Goal: Transaction & Acquisition: Purchase product/service

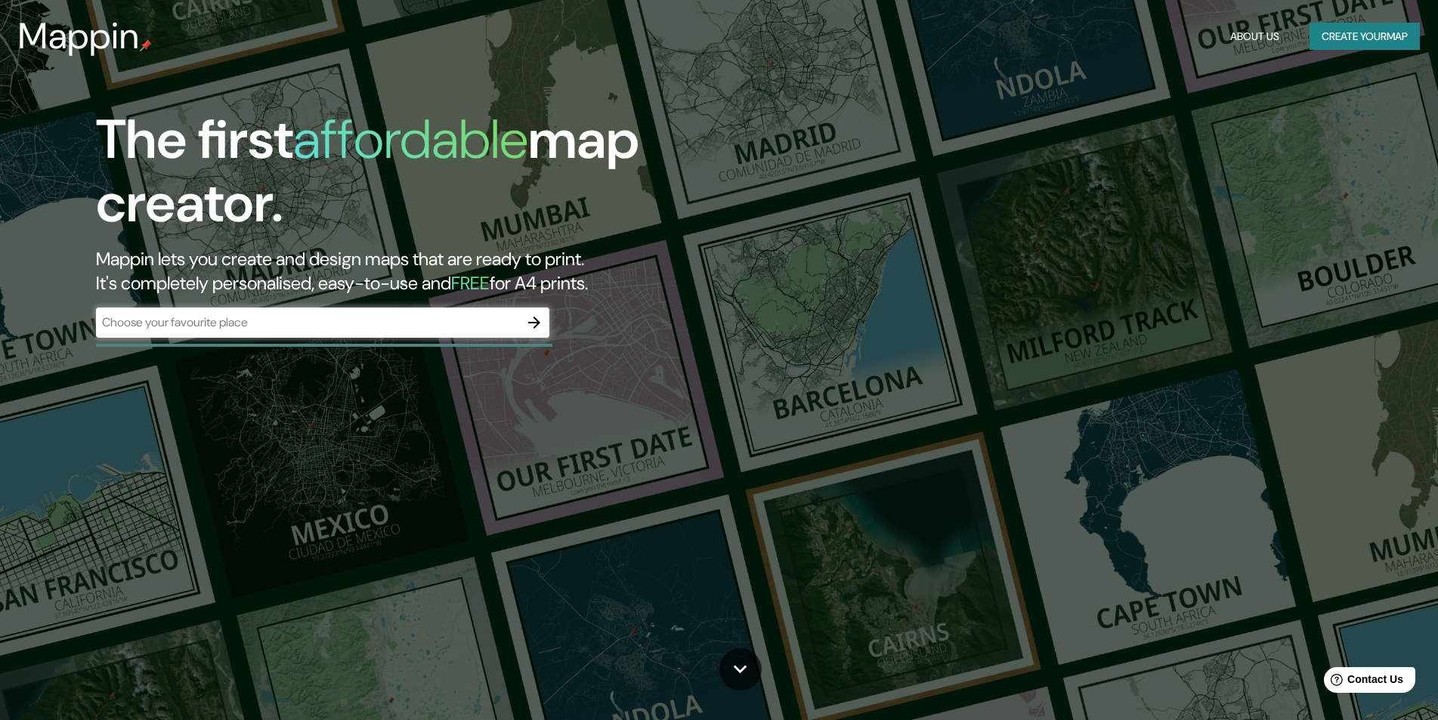
drag, startPoint x: 1396, startPoint y: 0, endPoint x: 1284, endPoint y: 572, distance: 582.7
click at [1284, 572] on div "The first affordable map creator. Mappin lets you create and design maps that a…" at bounding box center [719, 360] width 1438 height 720
click at [1370, 42] on button "Create your map" at bounding box center [1364, 37] width 110 height 28
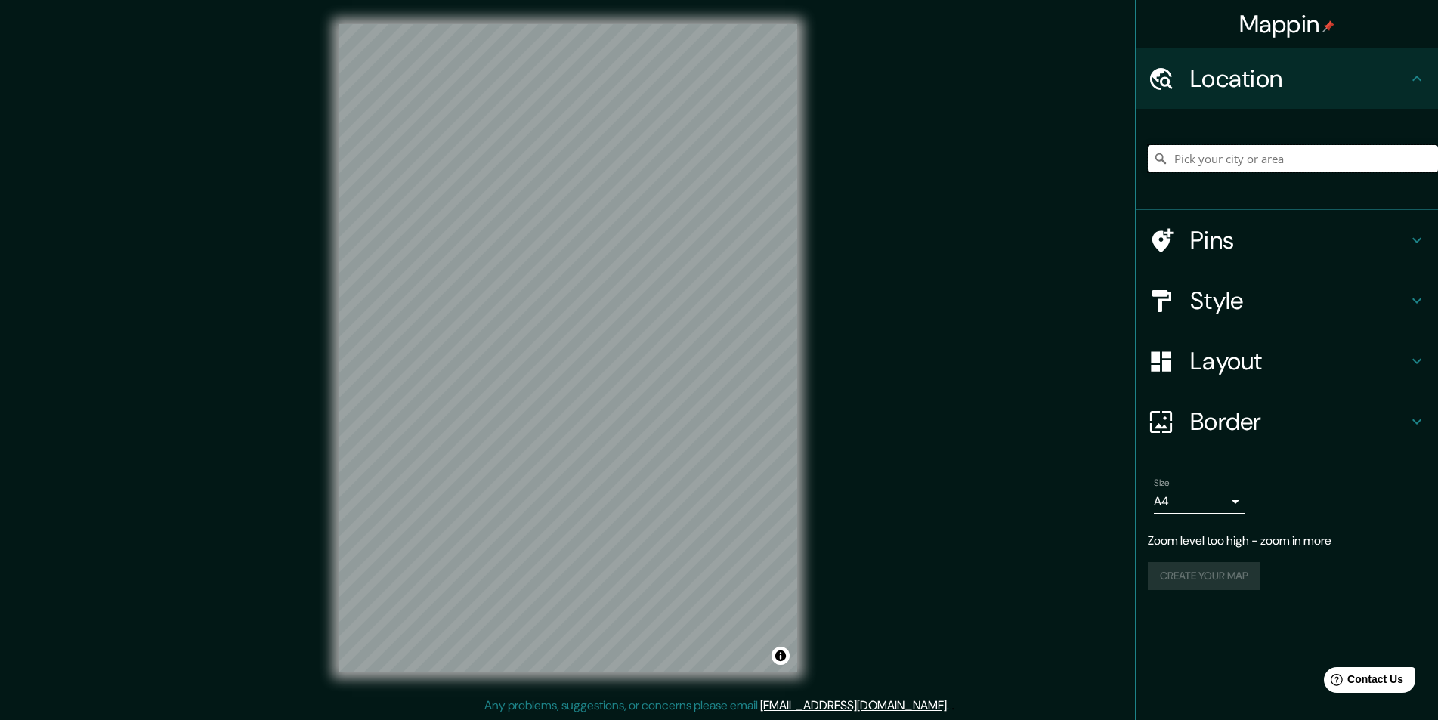
click at [1203, 163] on input "Pick your city or area" at bounding box center [1292, 158] width 290 height 27
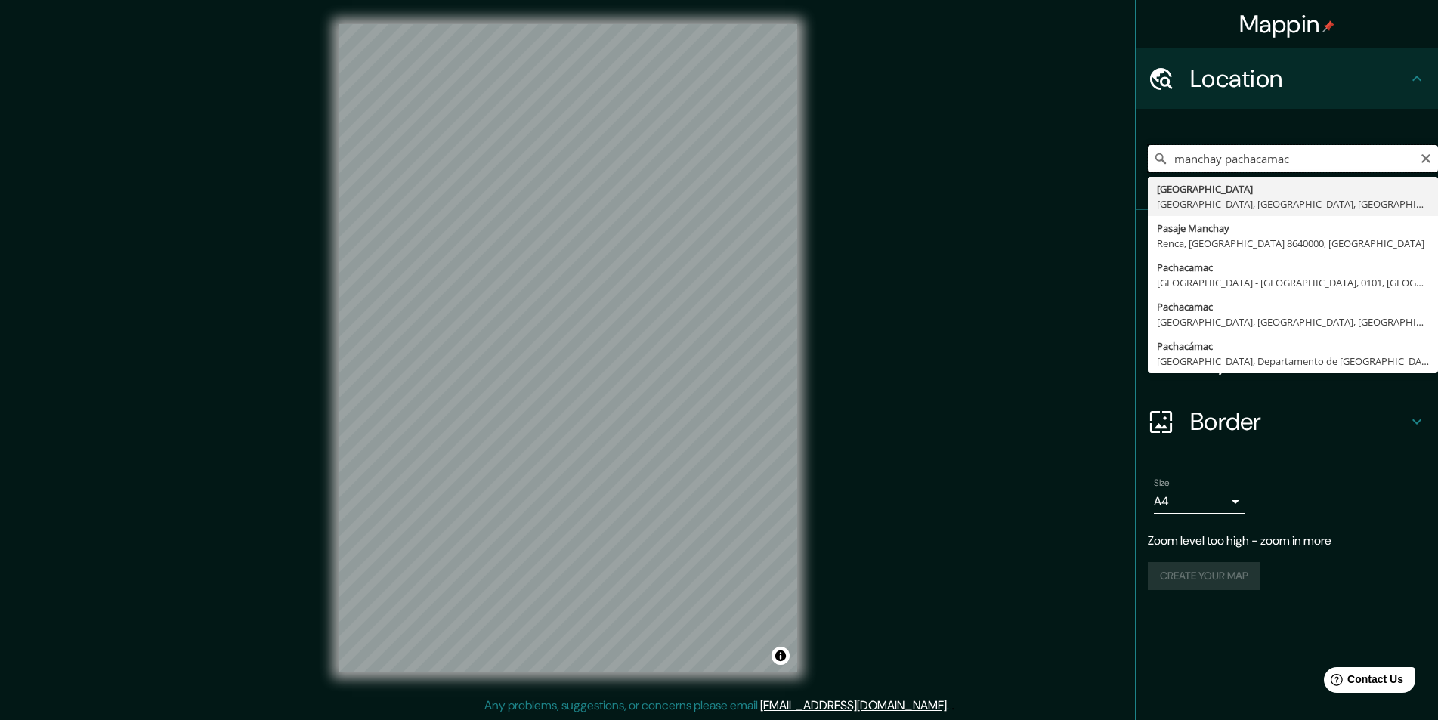
drag, startPoint x: 1310, startPoint y: 151, endPoint x: 1230, endPoint y: 151, distance: 80.1
click at [1230, 151] on input "manchay pachacamac" at bounding box center [1292, 158] width 290 height 27
drag, startPoint x: 1230, startPoint y: 151, endPoint x: 1222, endPoint y: 149, distance: 7.9
click at [1229, 151] on input "manchay pachacamac" at bounding box center [1292, 158] width 290 height 27
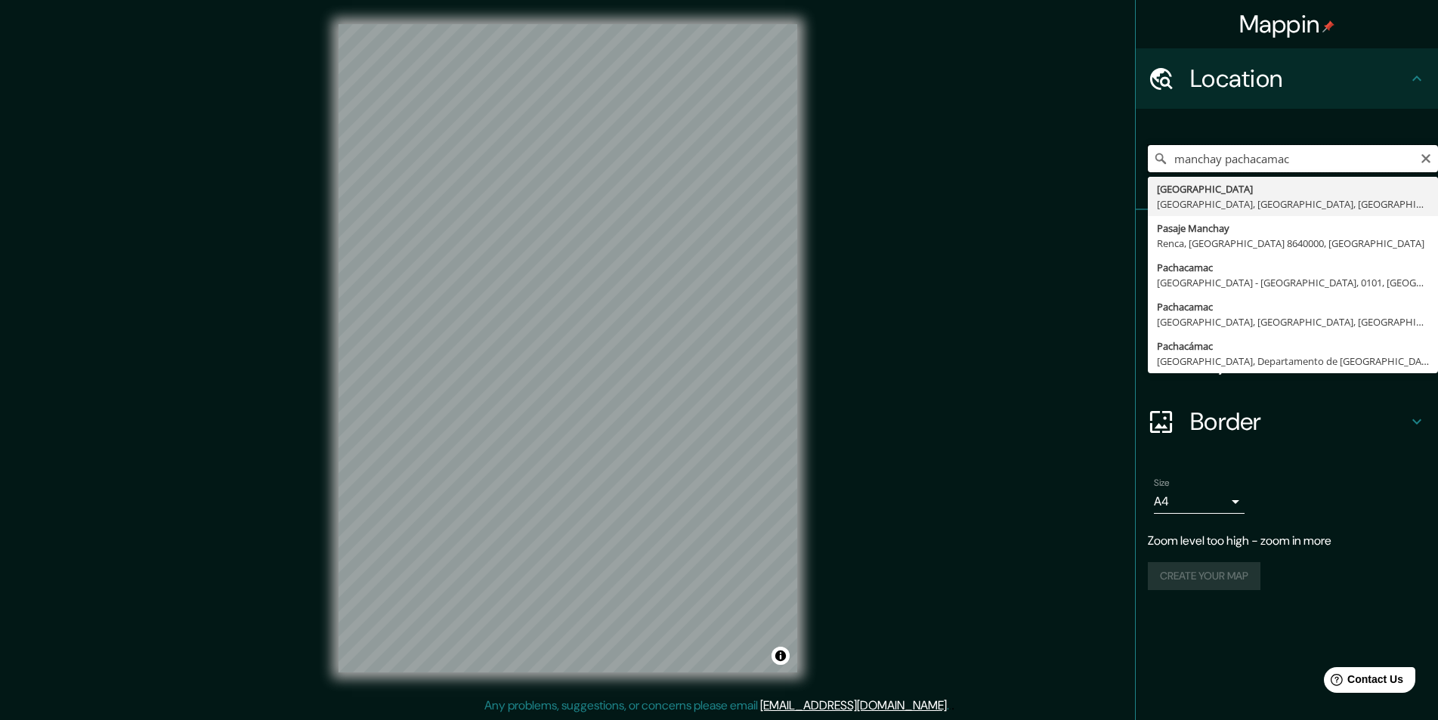
click at [1213, 147] on input "manchay pachacamac" at bounding box center [1292, 158] width 290 height 27
click at [1214, 147] on input "manchay pachacamac" at bounding box center [1292, 158] width 290 height 27
drag, startPoint x: 1223, startPoint y: 147, endPoint x: 1233, endPoint y: 148, distance: 9.8
click at [1233, 148] on input "manchay pachacamac" at bounding box center [1292, 158] width 290 height 27
type input "[GEOGRAPHIC_DATA], [GEOGRAPHIC_DATA], [GEOGRAPHIC_DATA], [GEOGRAPHIC_DATA]"
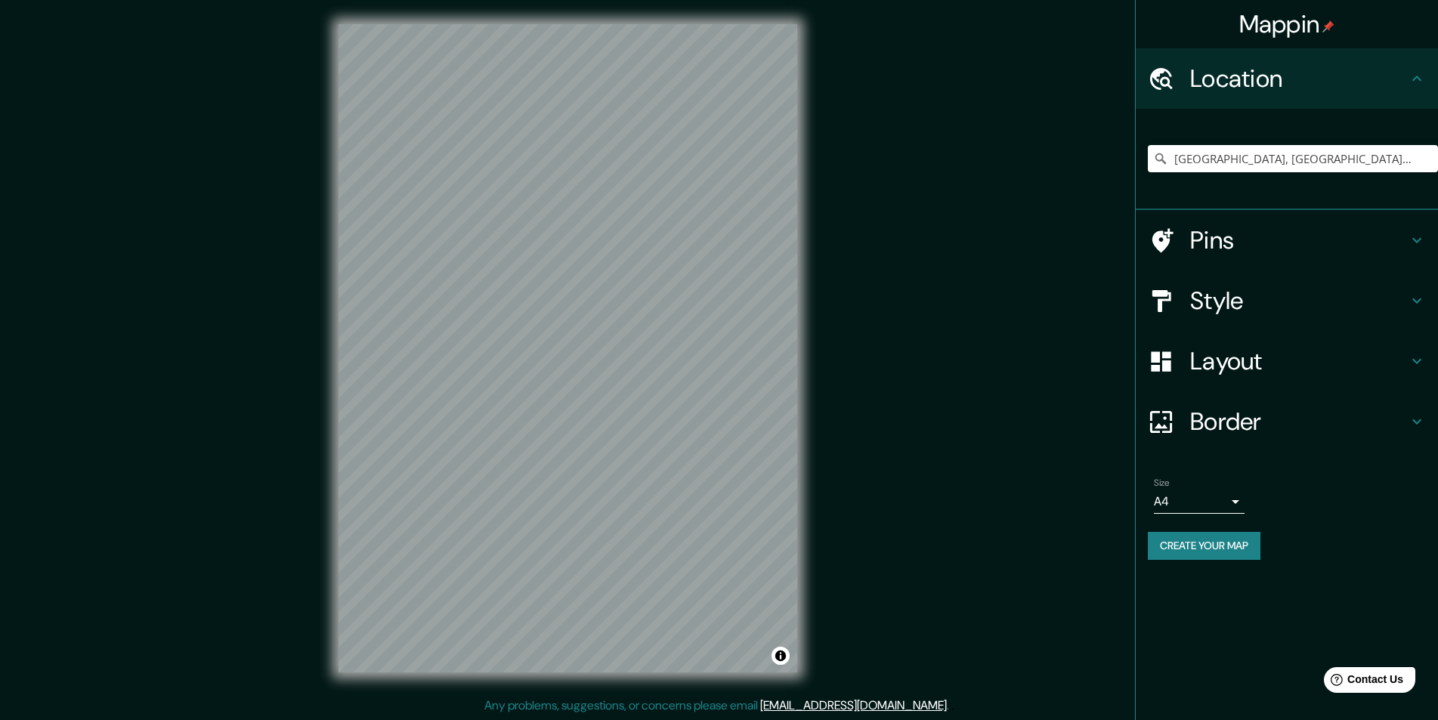
click at [1374, 85] on h4 "Location" at bounding box center [1299, 78] width 218 height 30
click at [1355, 296] on h4 "Style" at bounding box center [1299, 301] width 218 height 30
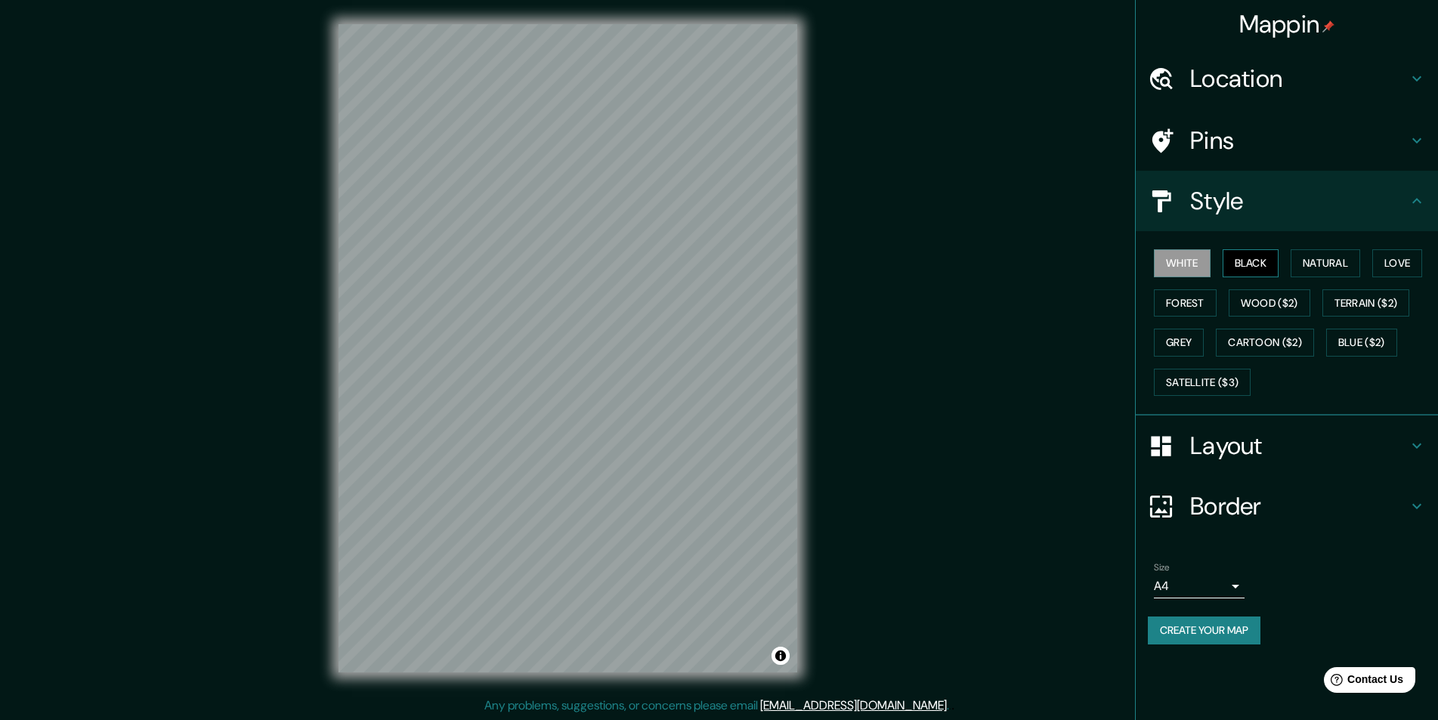
click at [1244, 270] on button "Black" at bounding box center [1250, 263] width 57 height 28
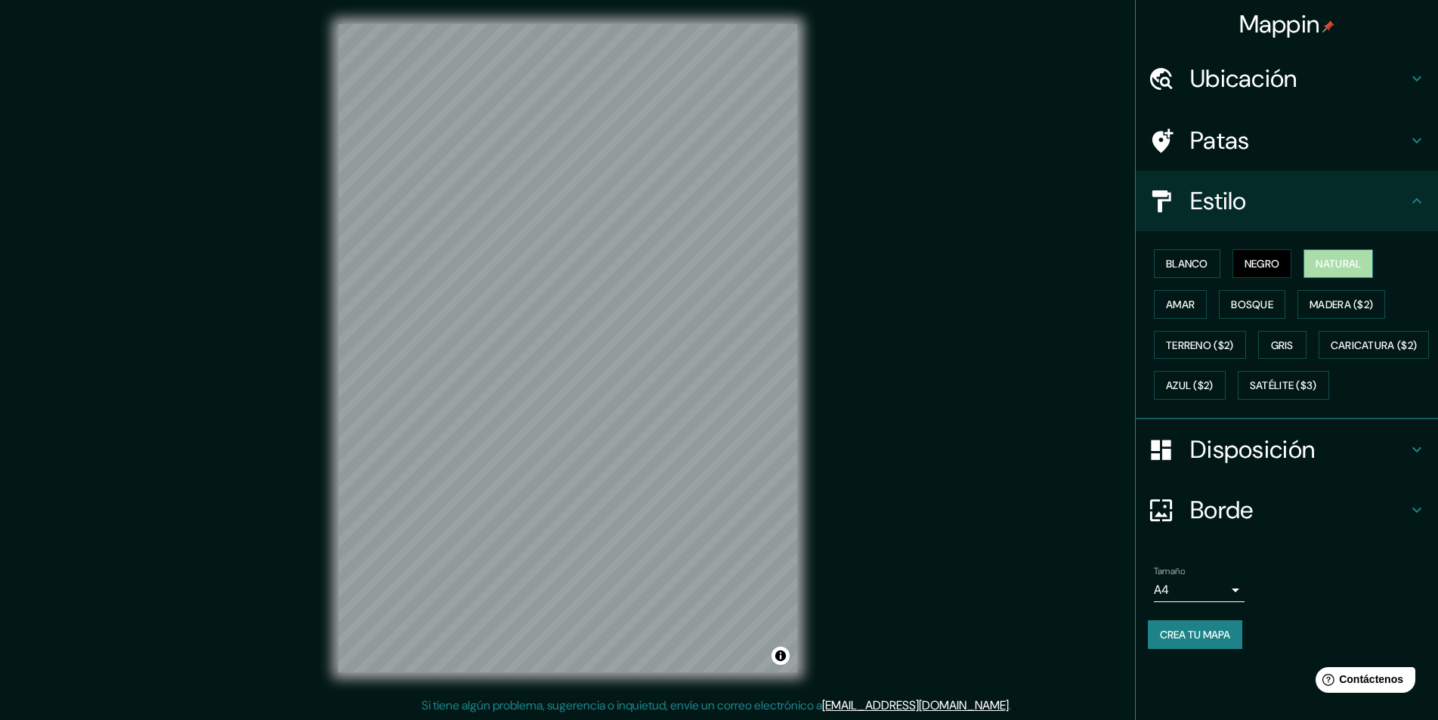
click at [1371, 270] on button "Natural" at bounding box center [1337, 263] width 69 height 29
click at [1248, 264] on font "Negro" at bounding box center [1262, 264] width 36 height 14
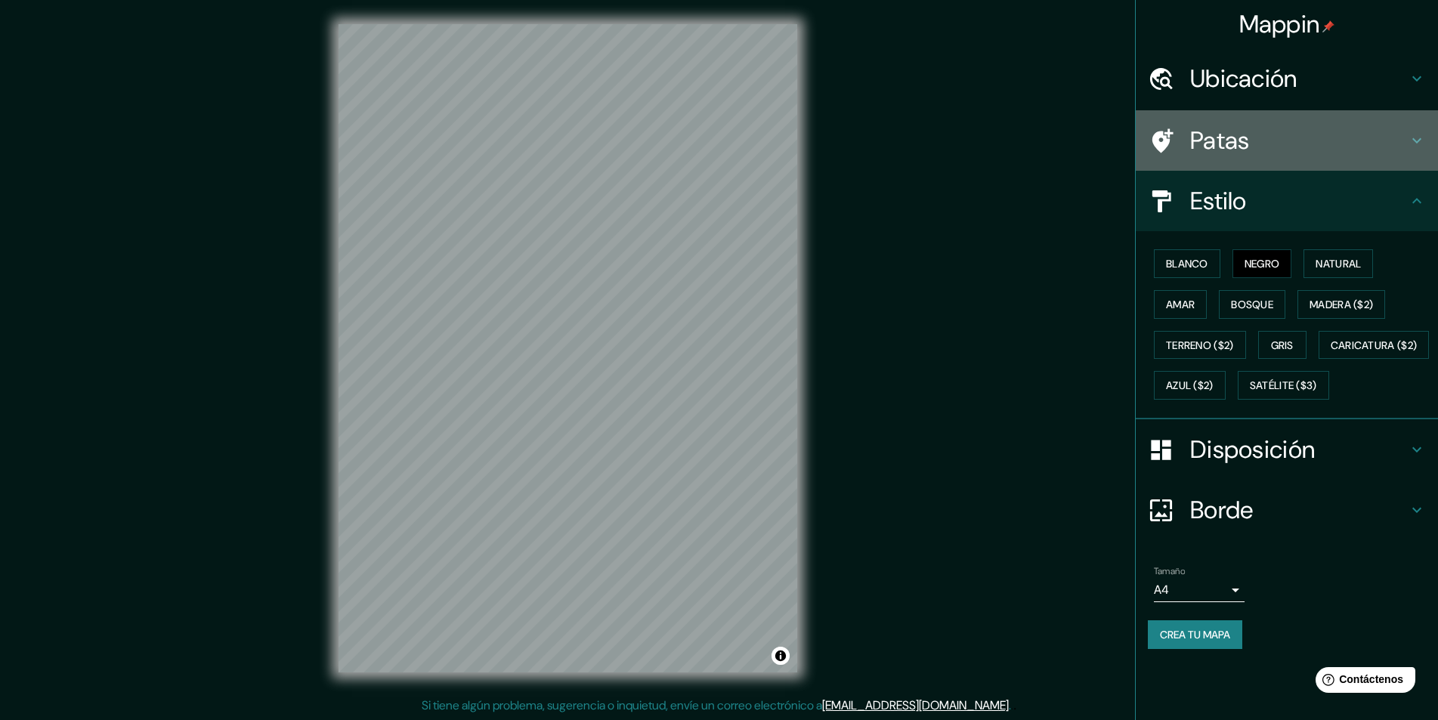
click at [1306, 135] on h4 "Patas" at bounding box center [1299, 140] width 218 height 30
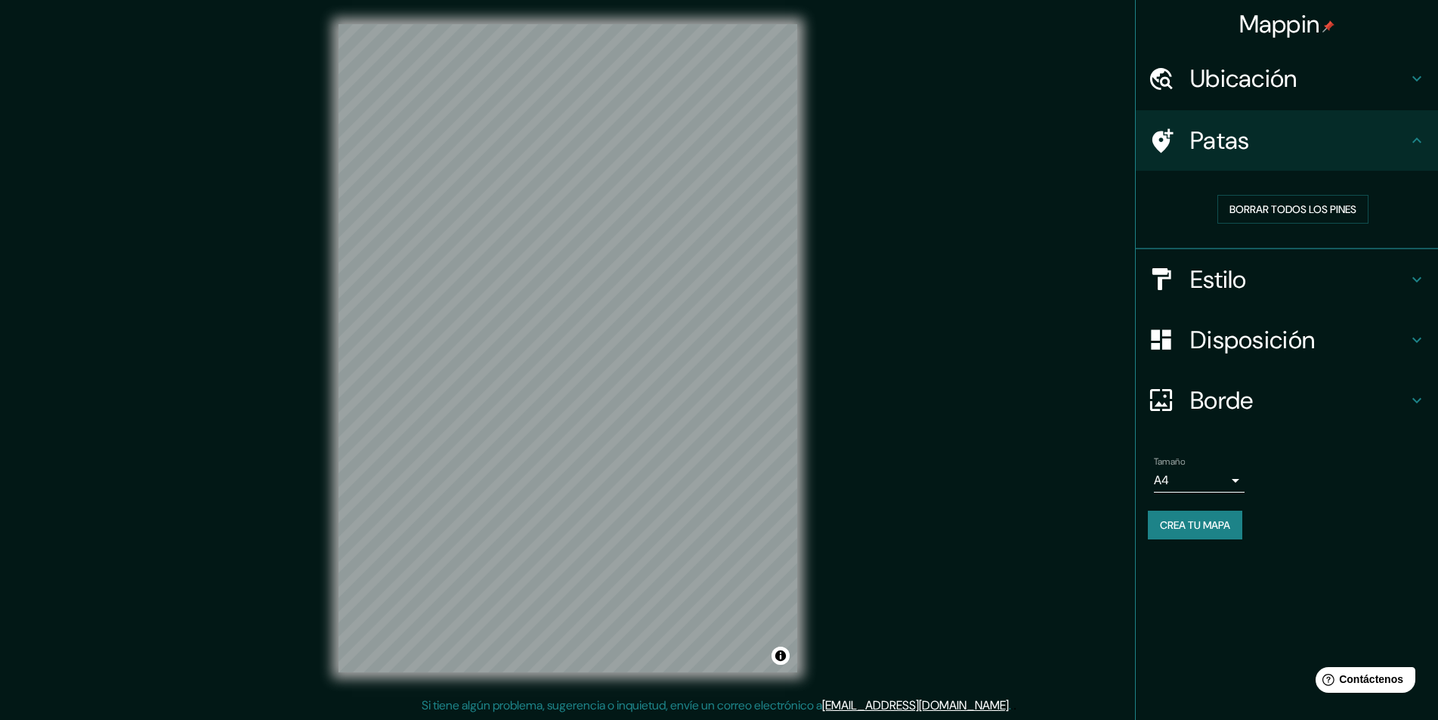
click at [1306, 135] on h4 "Patas" at bounding box center [1299, 140] width 218 height 30
click at [1339, 334] on h4 "Disposición" at bounding box center [1299, 340] width 218 height 30
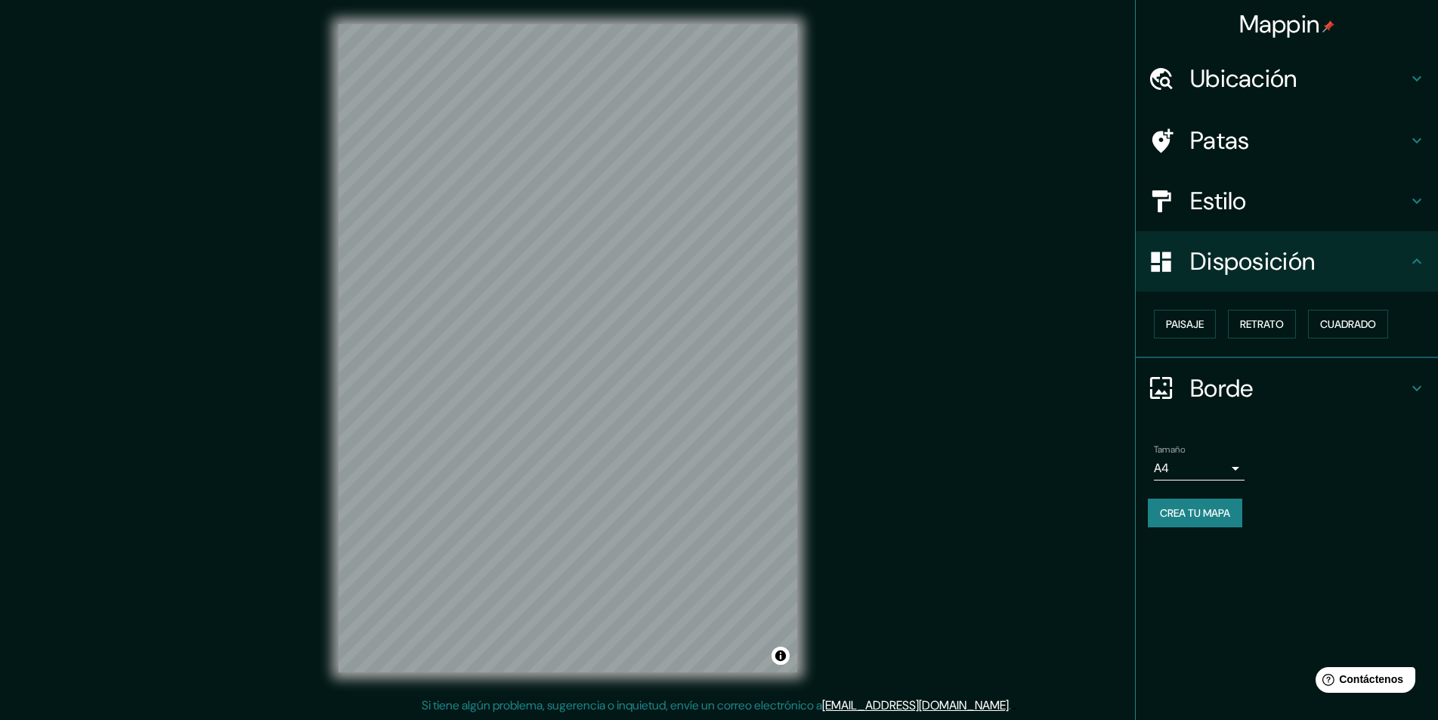
click at [1306, 384] on h4 "Borde" at bounding box center [1299, 388] width 218 height 30
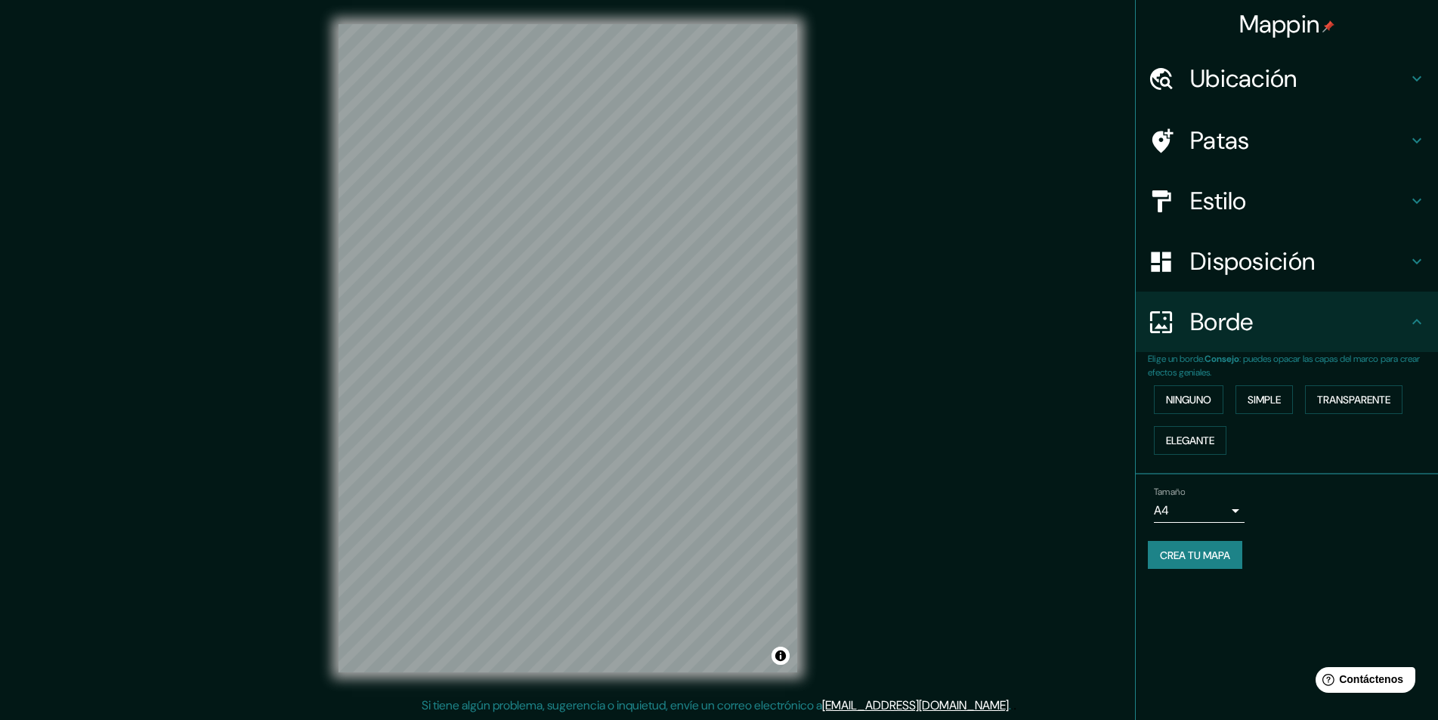
click at [1174, 508] on body "Mappin Ubicación [GEOGRAPHIC_DATA], [GEOGRAPHIC_DATA], [GEOGRAPHIC_DATA], [GEOG…" at bounding box center [719, 360] width 1438 height 720
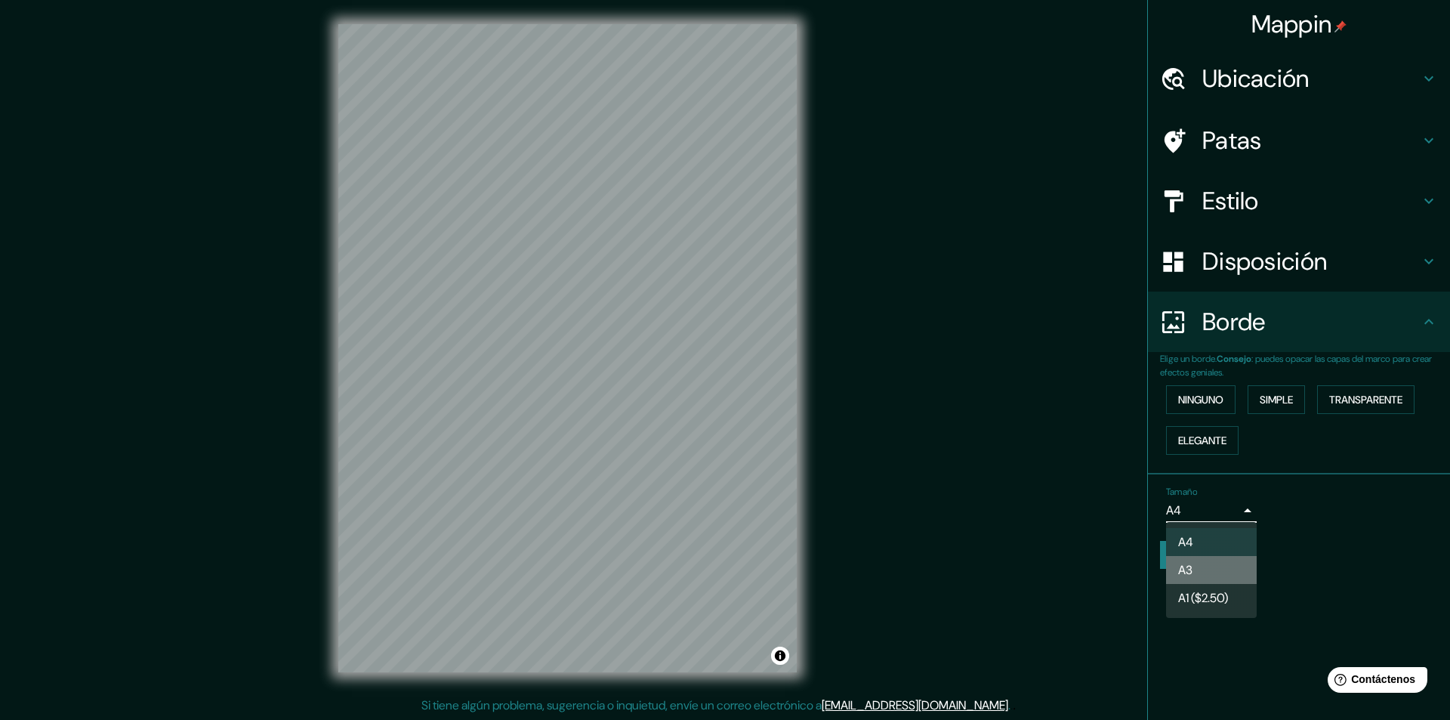
click at [1197, 578] on li "A3" at bounding box center [1211, 570] width 91 height 28
type input "a4"
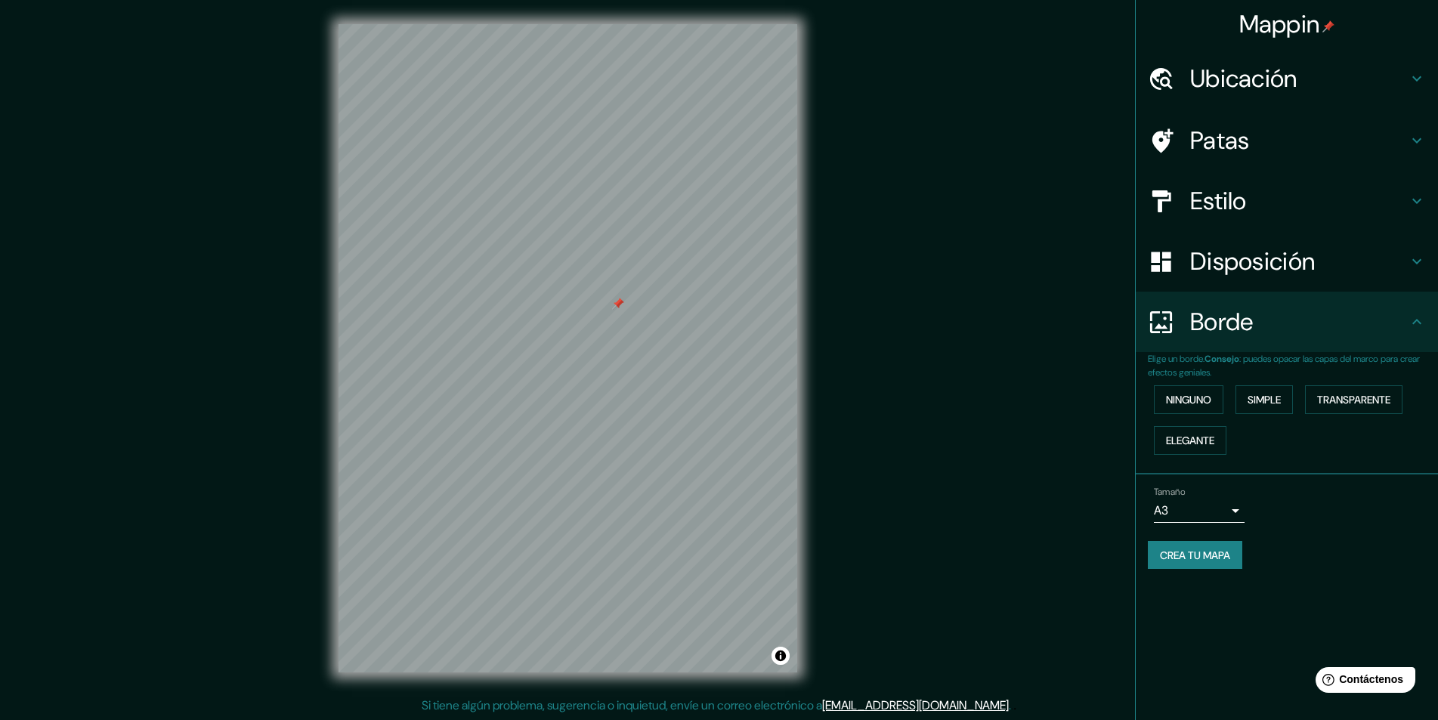
click at [1230, 519] on body "Mappin Ubicación [GEOGRAPHIC_DATA], [GEOGRAPHIC_DATA], [GEOGRAPHIC_DATA], [GEOG…" at bounding box center [719, 360] width 1438 height 720
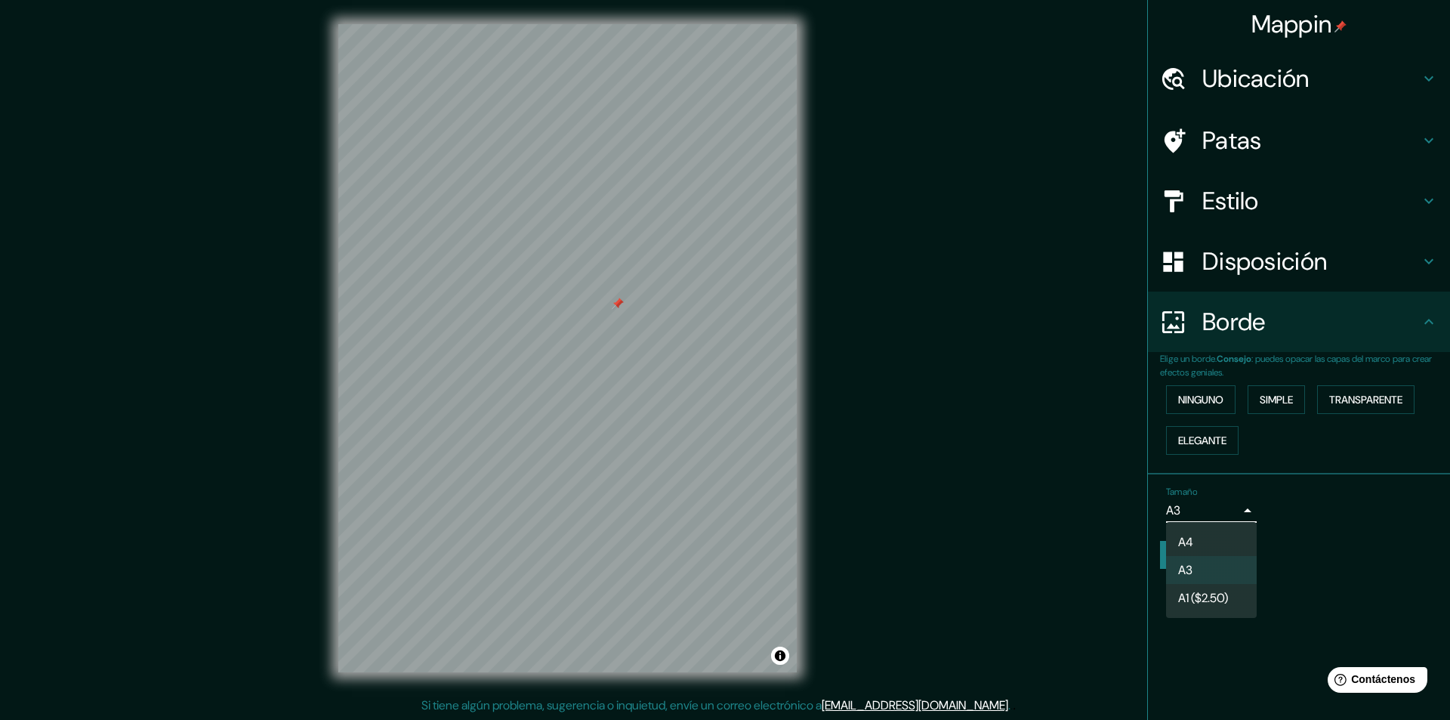
click at [1219, 572] on li "A3" at bounding box center [1211, 570] width 91 height 28
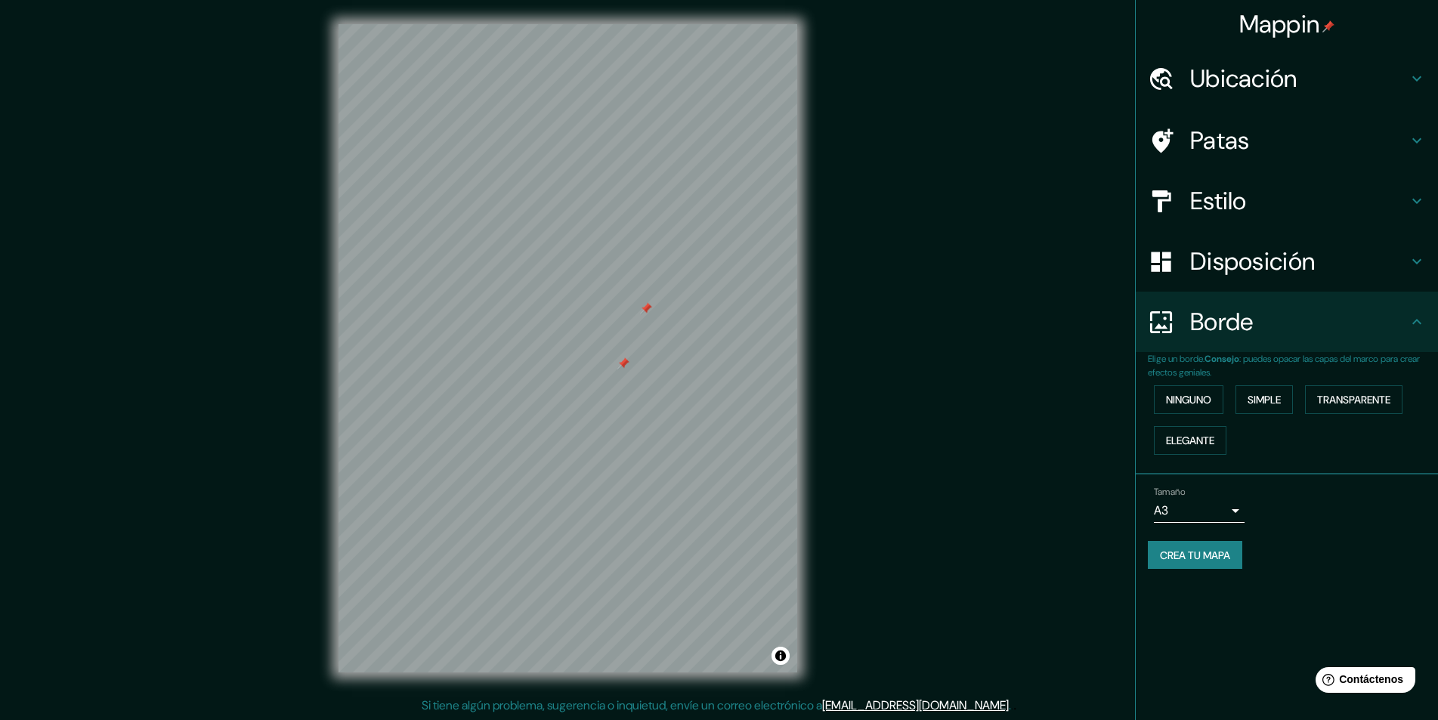
click at [617, 24] on div at bounding box center [567, 24] width 459 height 0
click at [631, 286] on div at bounding box center [629, 285] width 12 height 12
click at [612, 338] on div at bounding box center [614, 339] width 12 height 12
click at [609, 336] on div at bounding box center [609, 335] width 12 height 12
click at [607, 329] on div at bounding box center [609, 335] width 12 height 12
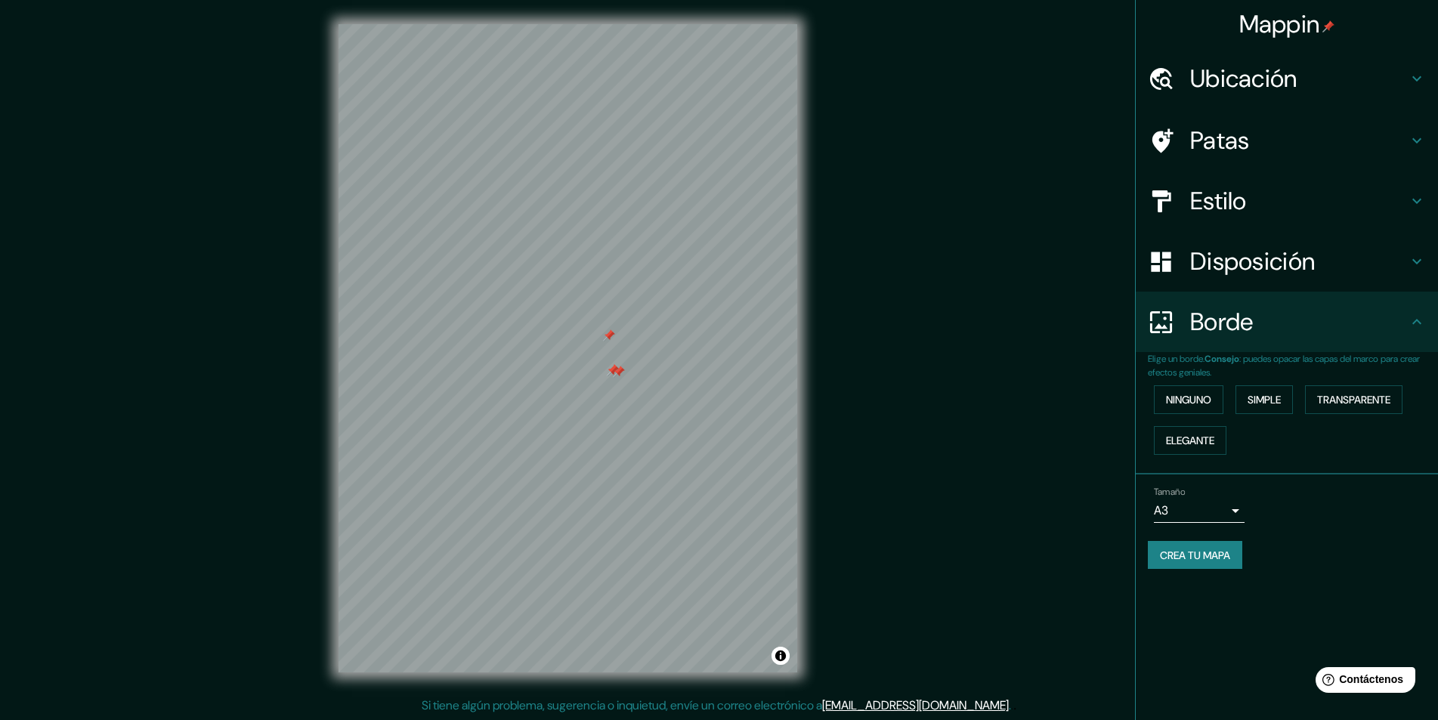
click at [618, 375] on div at bounding box center [619, 372] width 12 height 12
click at [613, 369] on div at bounding box center [613, 370] width 12 height 12
click at [610, 335] on div at bounding box center [609, 335] width 12 height 12
click at [633, 230] on div at bounding box center [634, 226] width 12 height 12
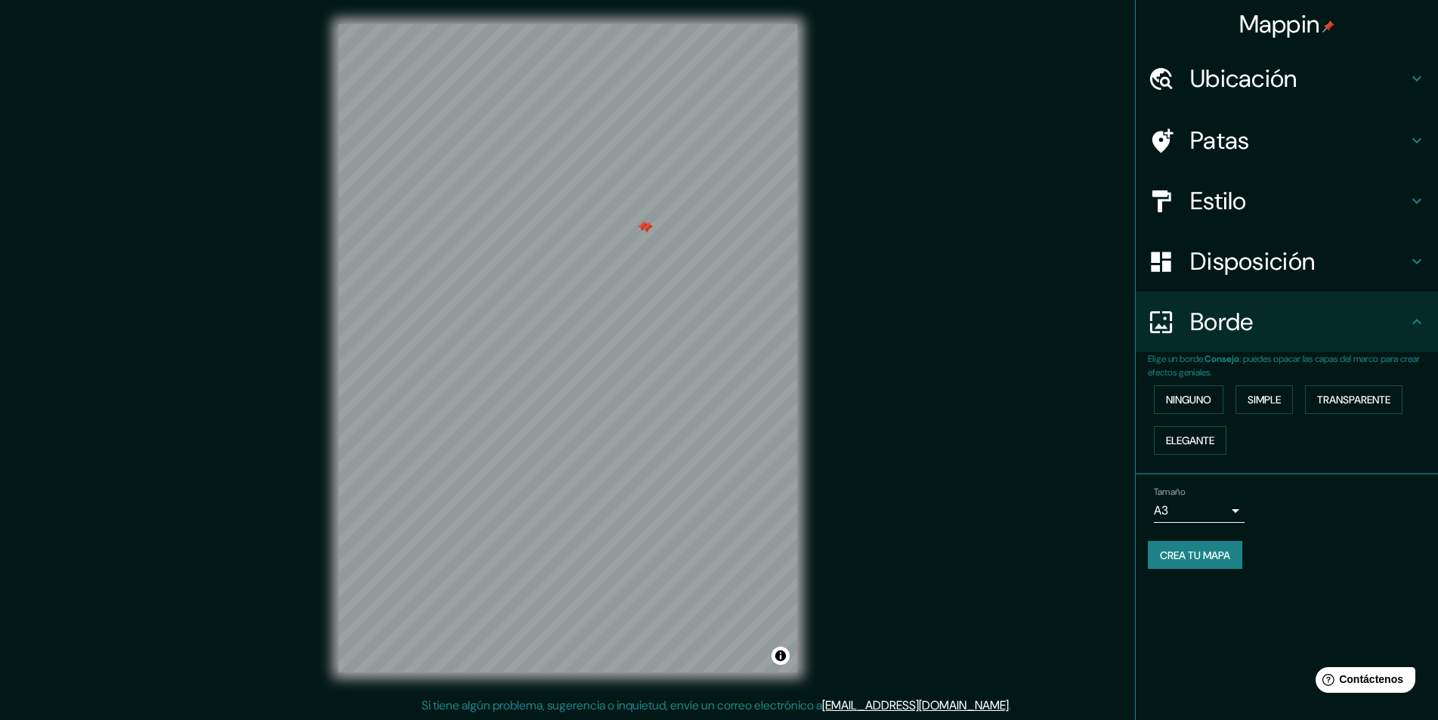
click at [645, 230] on div at bounding box center [647, 228] width 12 height 12
click at [640, 230] on div at bounding box center [642, 227] width 12 height 12
click at [1326, 269] on h4 "Disposición" at bounding box center [1299, 261] width 218 height 30
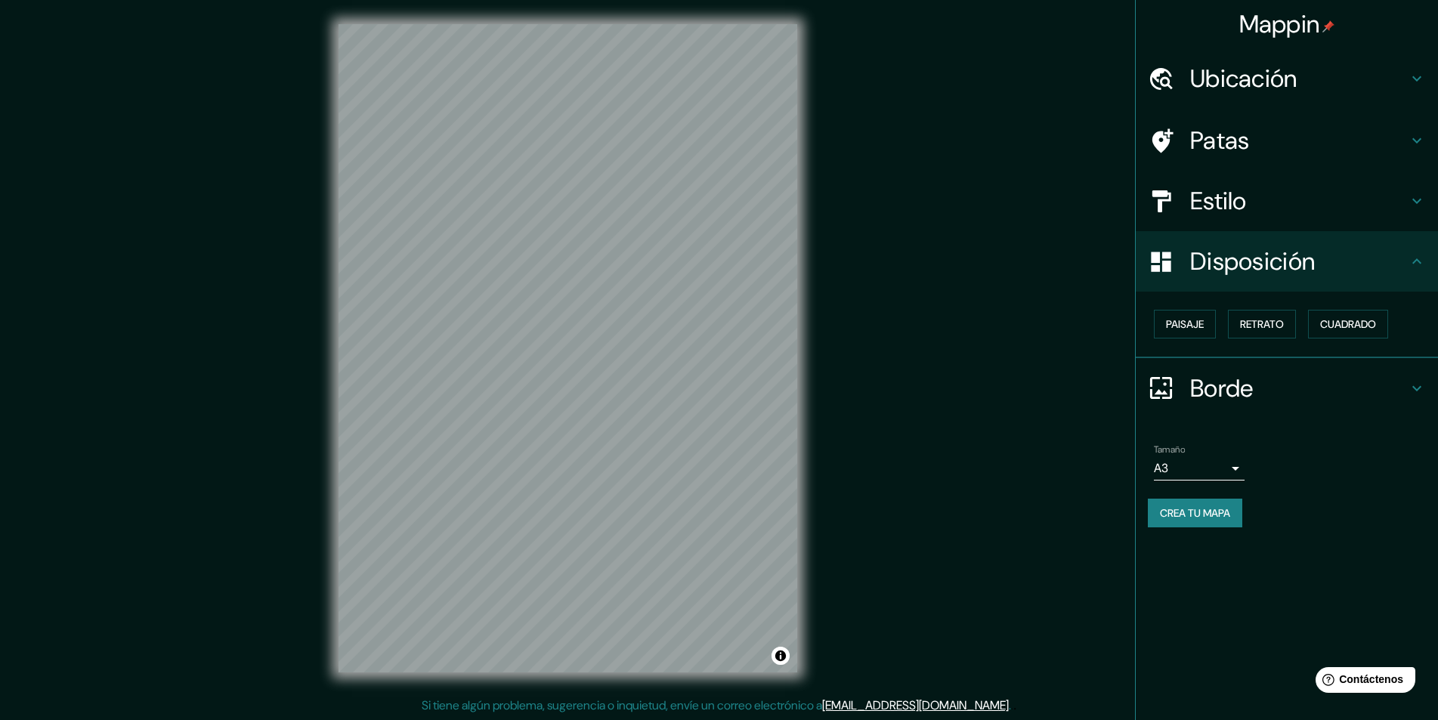
click at [1327, 149] on h4 "Patas" at bounding box center [1299, 140] width 218 height 30
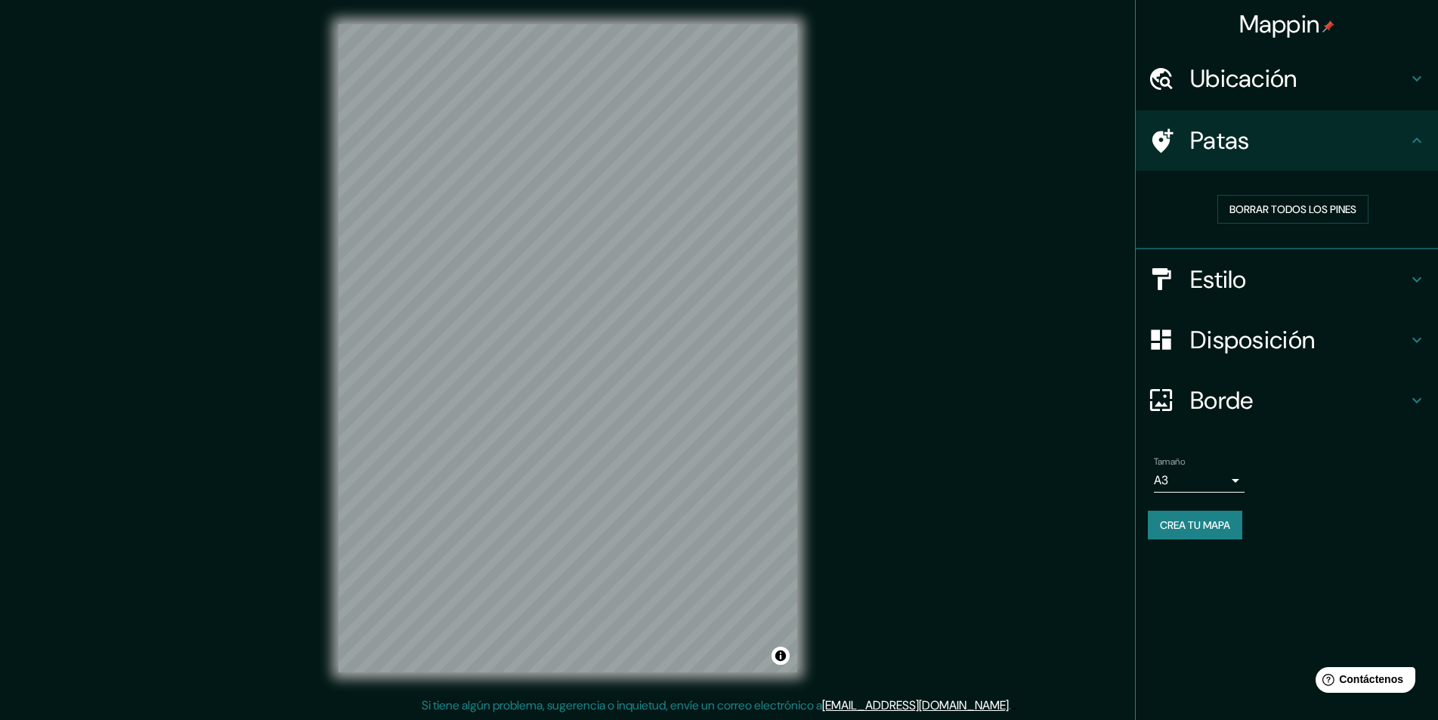
click at [1322, 289] on h4 "Estilo" at bounding box center [1299, 279] width 218 height 30
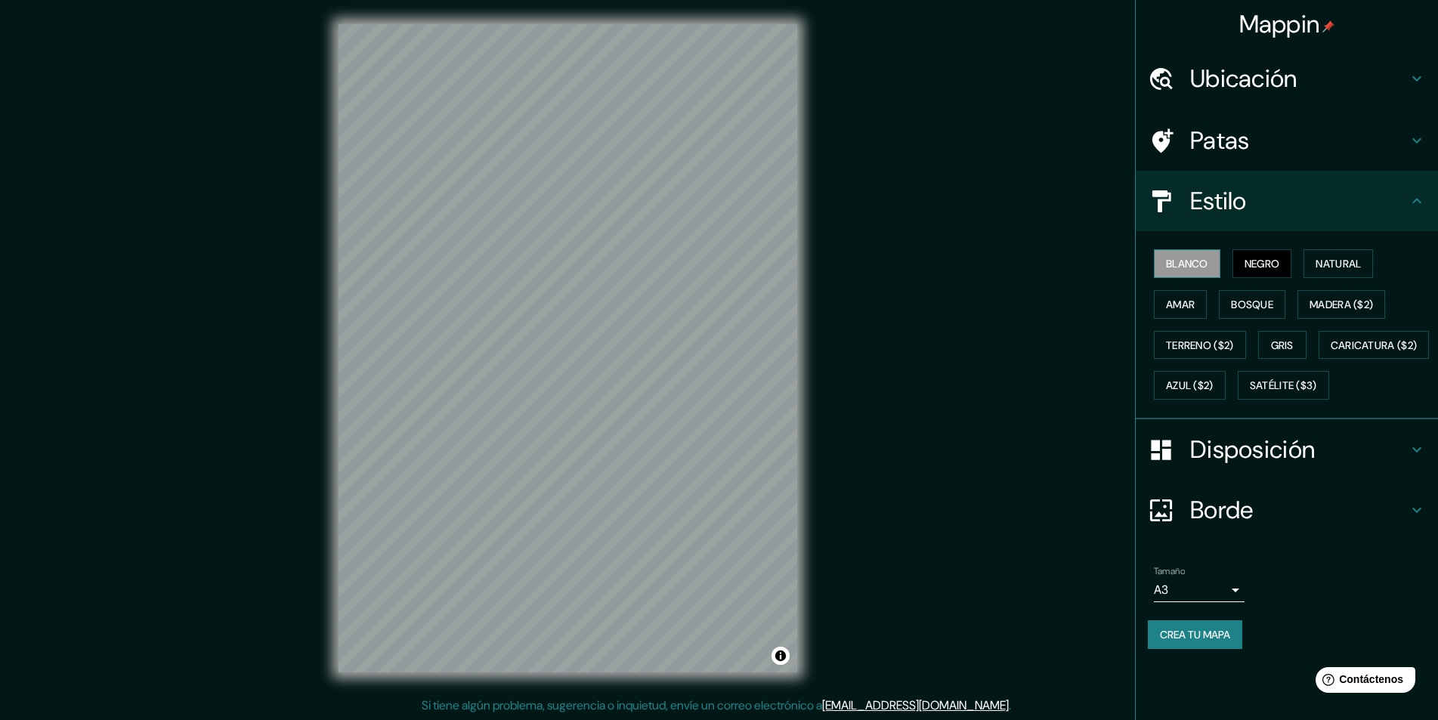
click at [1182, 261] on font "Blanco" at bounding box center [1187, 264] width 42 height 14
click at [1197, 295] on button "Amar" at bounding box center [1179, 304] width 53 height 29
click at [1270, 308] on font "Bosque" at bounding box center [1252, 305] width 42 height 14
click at [1192, 308] on font "Amar" at bounding box center [1180, 305] width 29 height 14
click at [1174, 260] on font "Blanco" at bounding box center [1187, 264] width 42 height 14
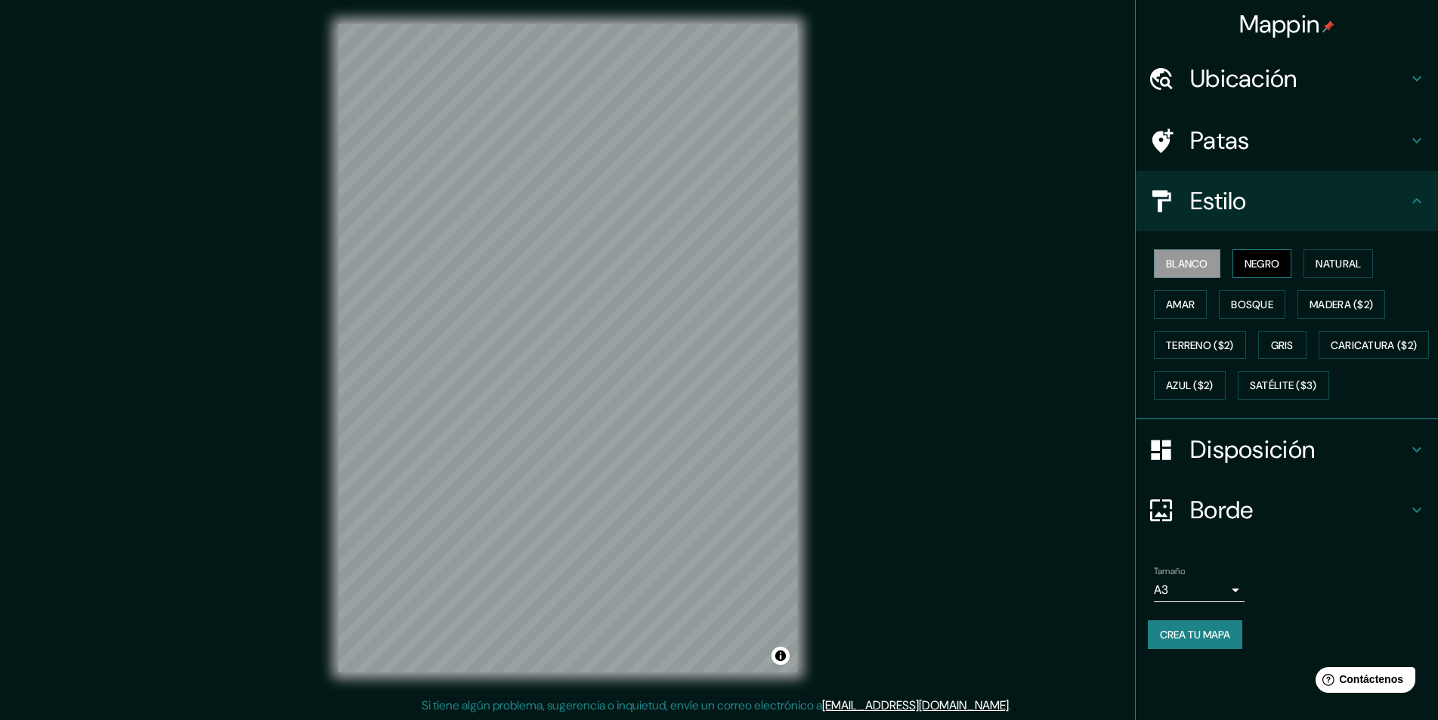
click at [1278, 267] on font "Negro" at bounding box center [1262, 264] width 36 height 14
click at [1360, 269] on font "Natural" at bounding box center [1337, 264] width 45 height 14
click at [1187, 263] on font "Blanco" at bounding box center [1187, 264] width 42 height 14
click at [1277, 273] on font "Negro" at bounding box center [1262, 264] width 36 height 20
click at [1394, 151] on h4 "Patas" at bounding box center [1299, 140] width 218 height 30
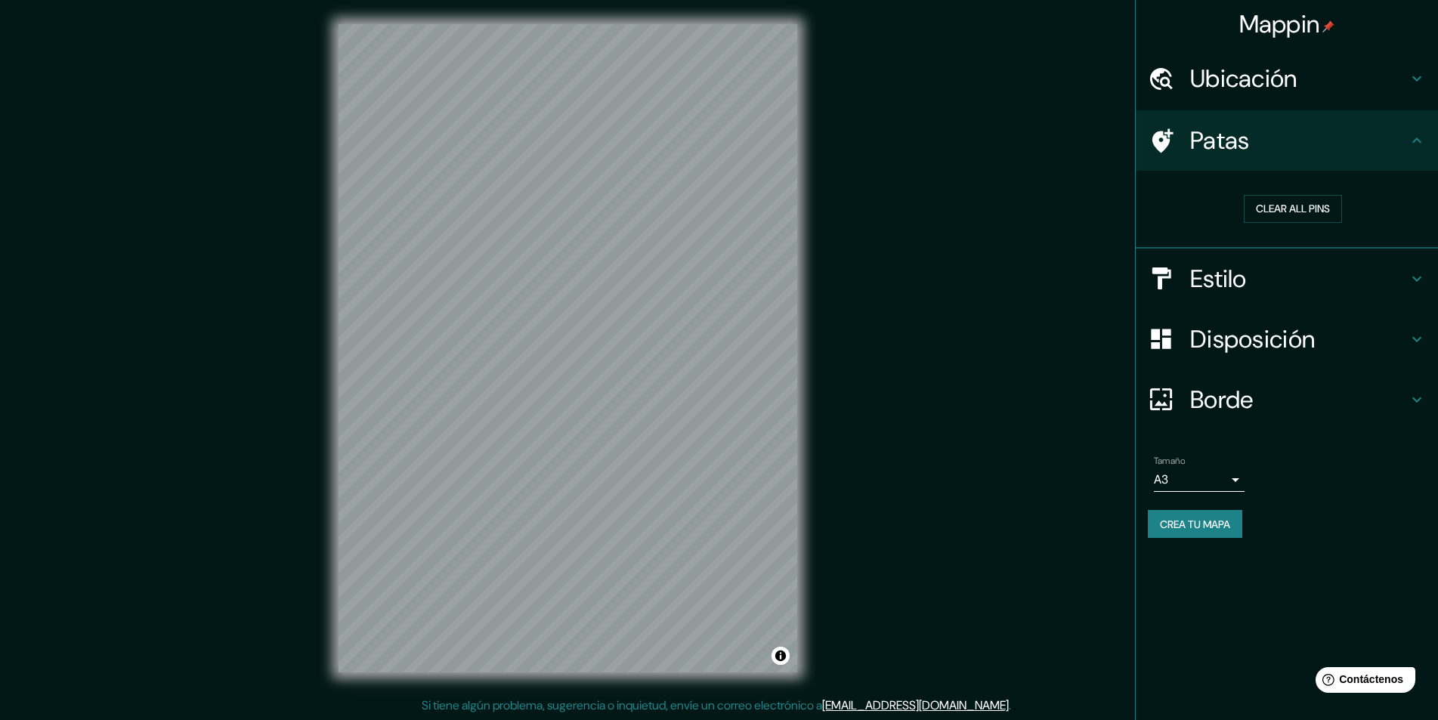
click at [1389, 87] on h4 "Ubicación" at bounding box center [1299, 78] width 218 height 30
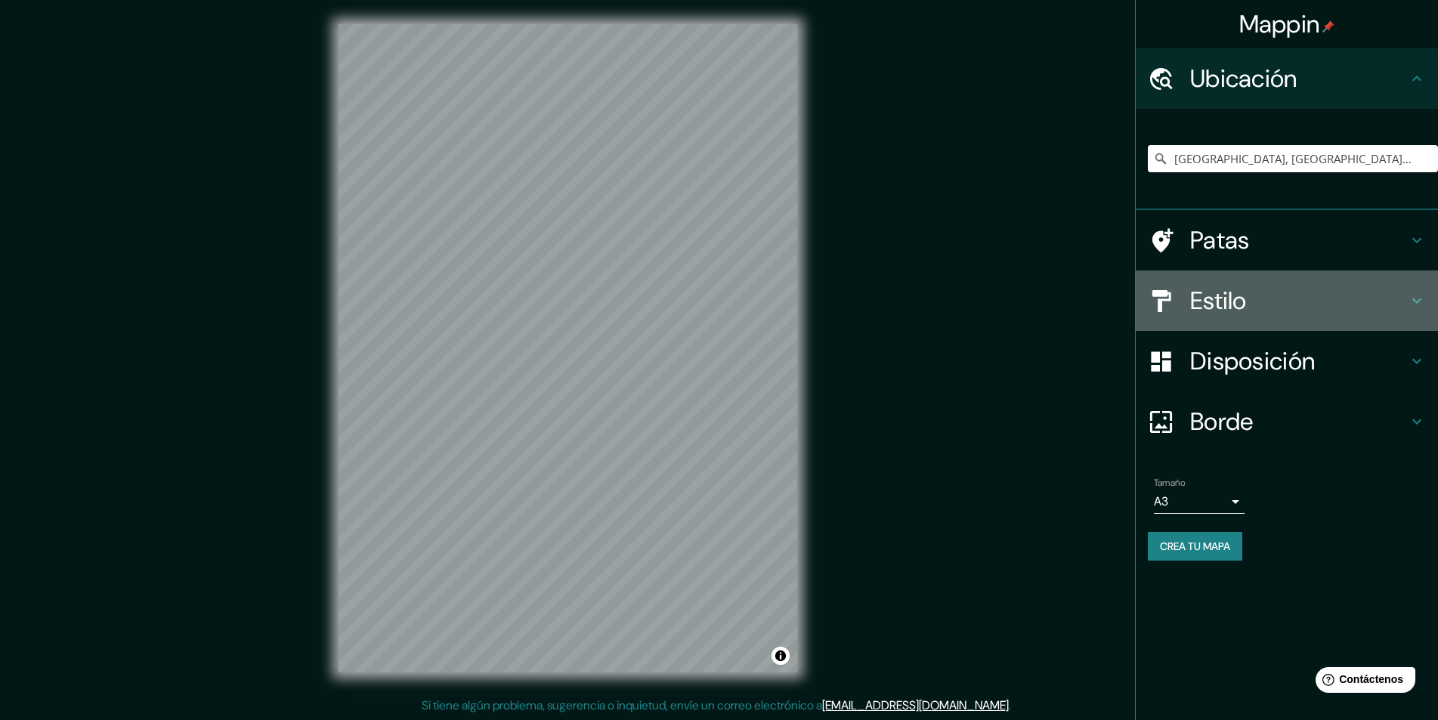
click at [1314, 300] on h4 "Estilo" at bounding box center [1299, 301] width 218 height 30
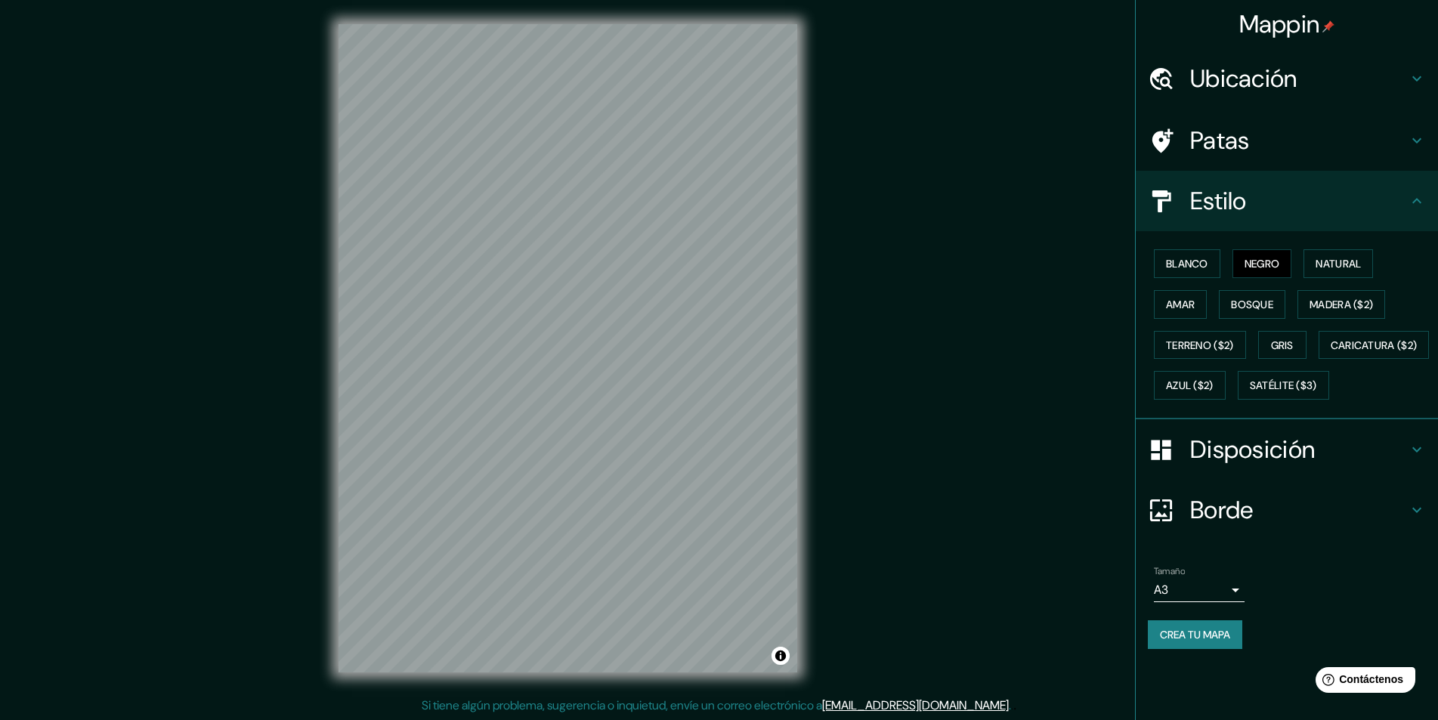
click at [1293, 465] on font "Disposición" at bounding box center [1252, 450] width 125 height 32
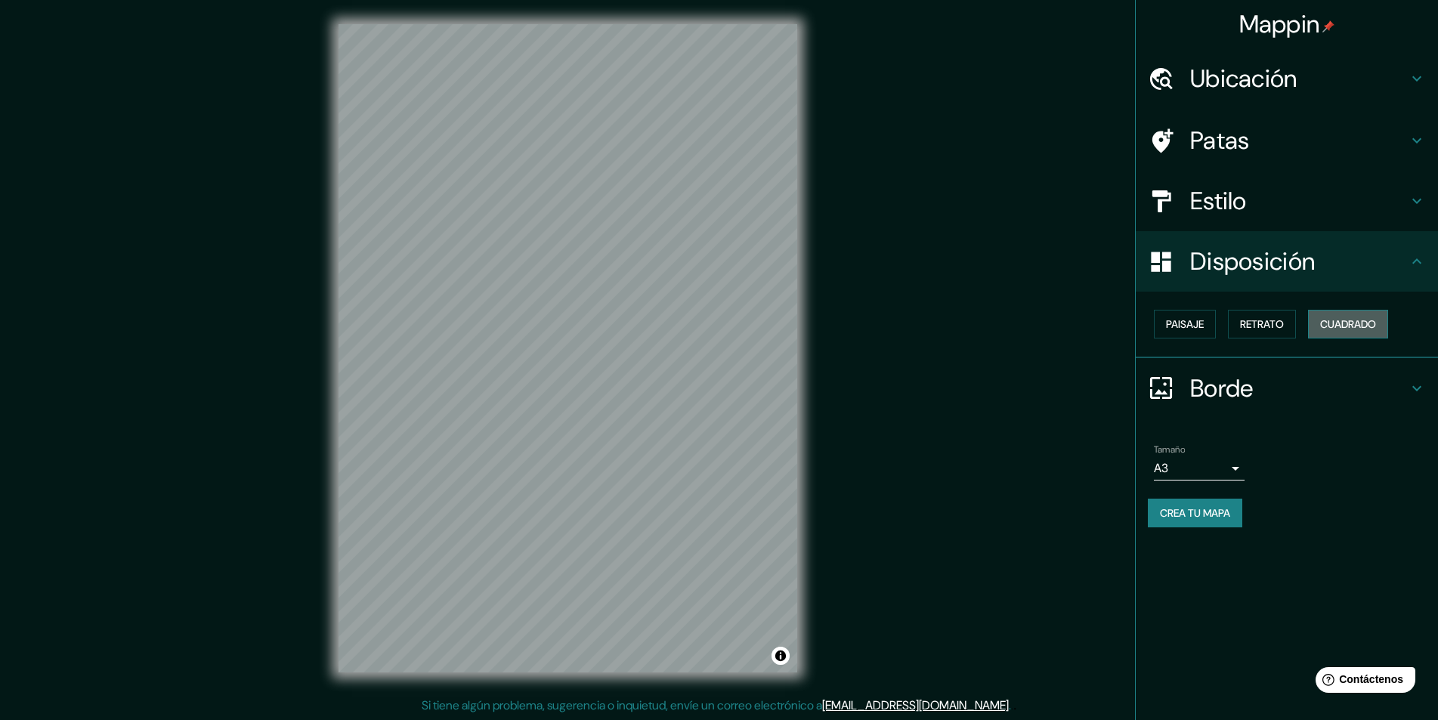
click at [1353, 327] on font "Cuadrado" at bounding box center [1348, 324] width 56 height 14
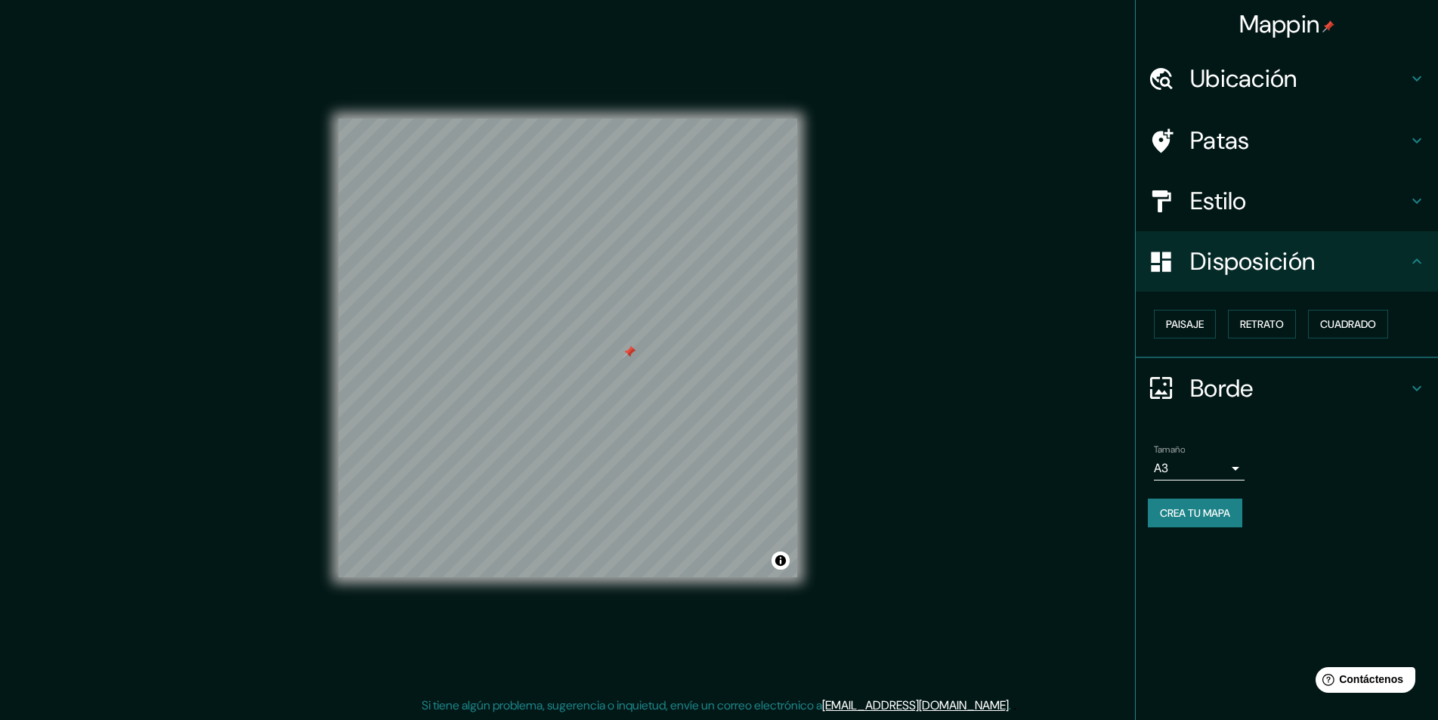
click at [628, 347] on div at bounding box center [629, 352] width 12 height 12
click at [633, 349] on div at bounding box center [629, 352] width 12 height 12
click at [628, 349] on div at bounding box center [629, 352] width 12 height 12
click at [1270, 278] on div "Disposición" at bounding box center [1286, 261] width 302 height 60
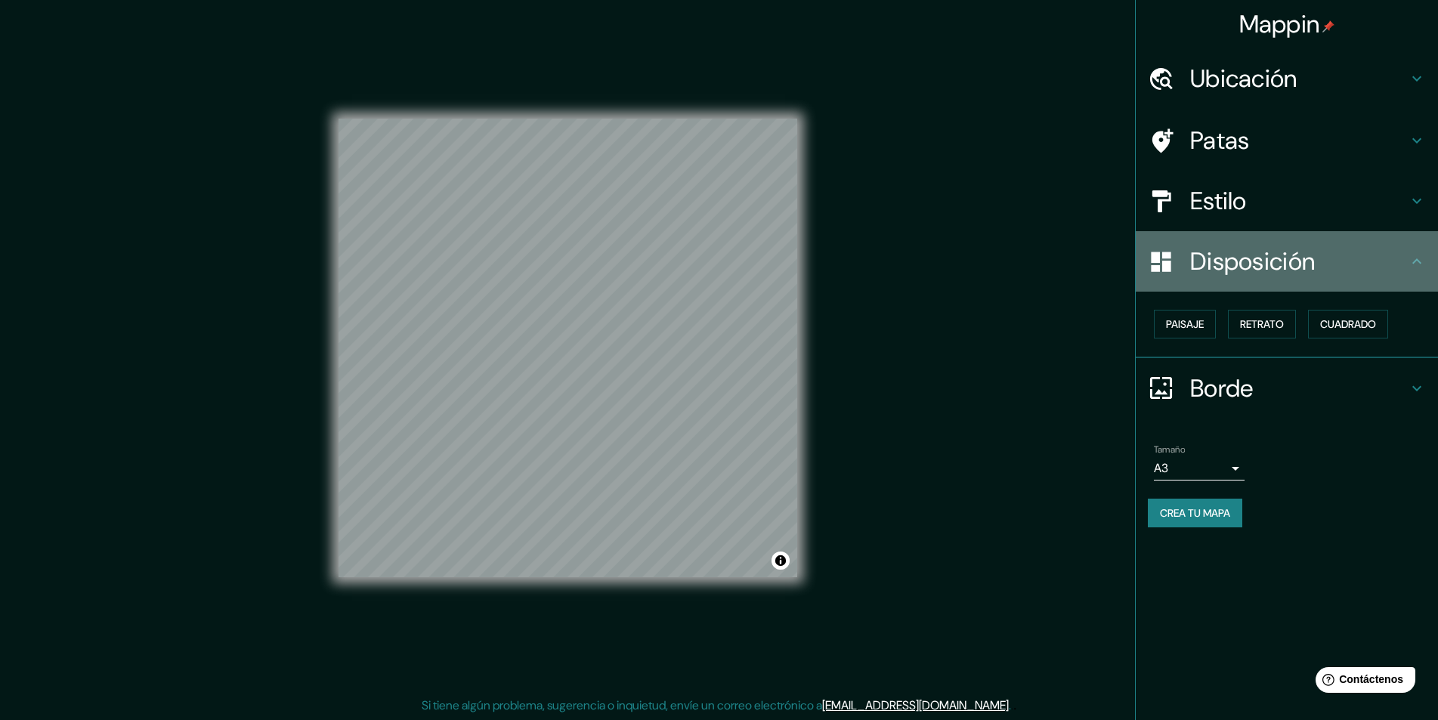
click at [1382, 264] on h4 "Disposición" at bounding box center [1299, 261] width 218 height 30
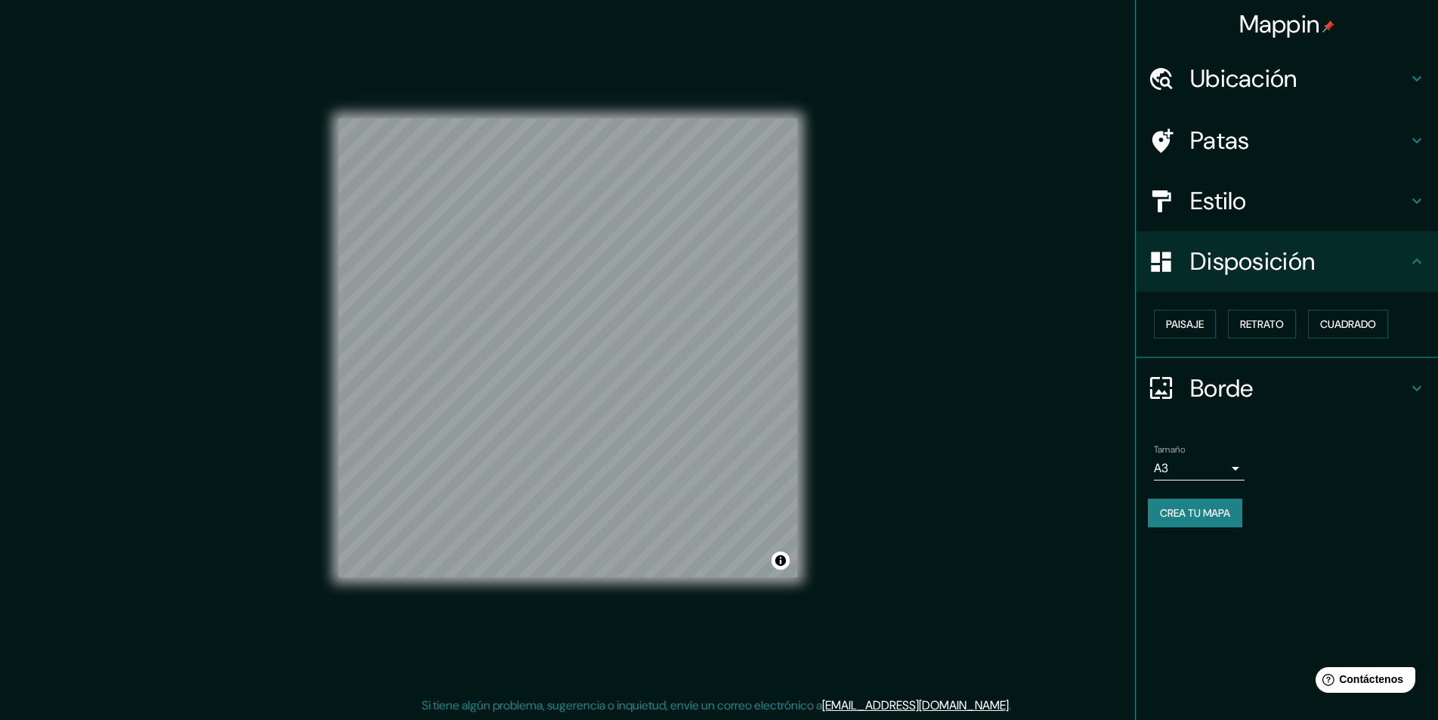
click at [1413, 264] on icon at bounding box center [1416, 261] width 18 height 18
click at [1193, 322] on font "Paisaje" at bounding box center [1185, 324] width 38 height 14
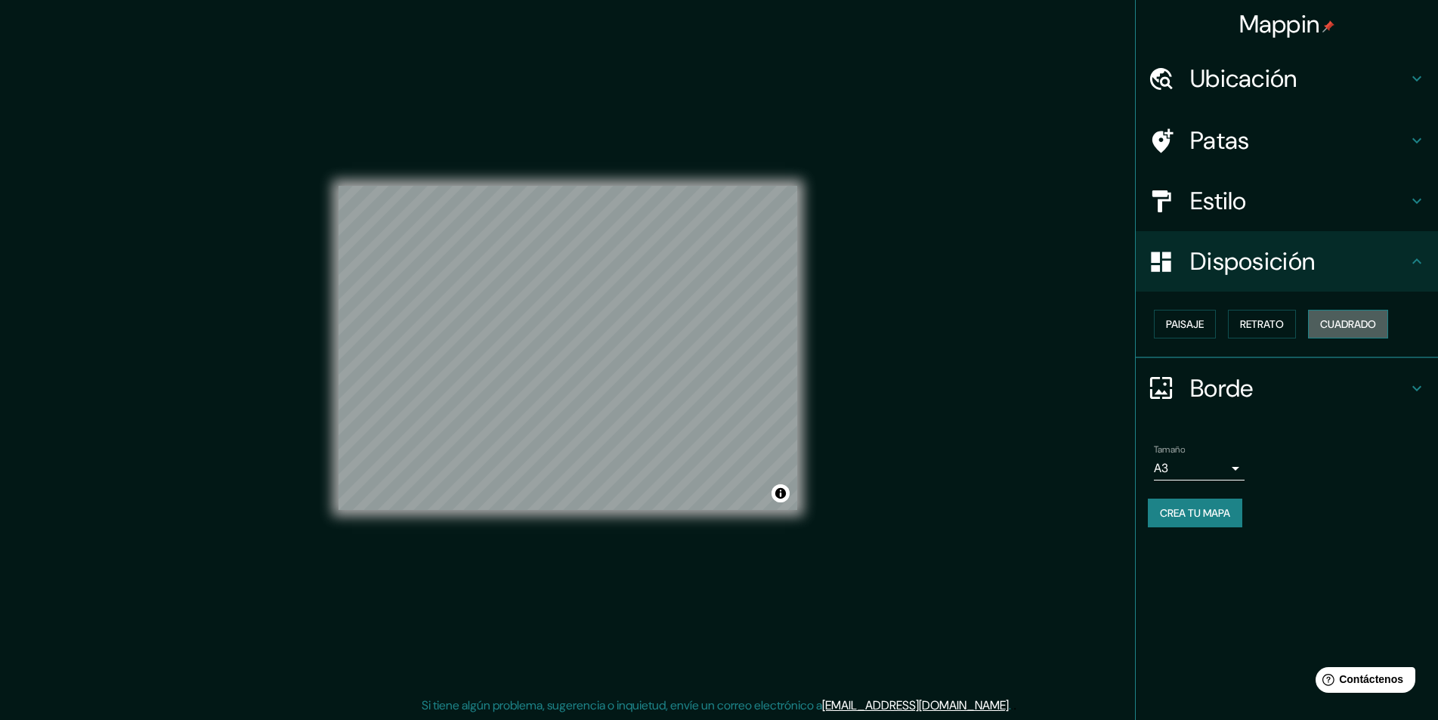
click at [1333, 321] on font "Cuadrado" at bounding box center [1348, 324] width 56 height 14
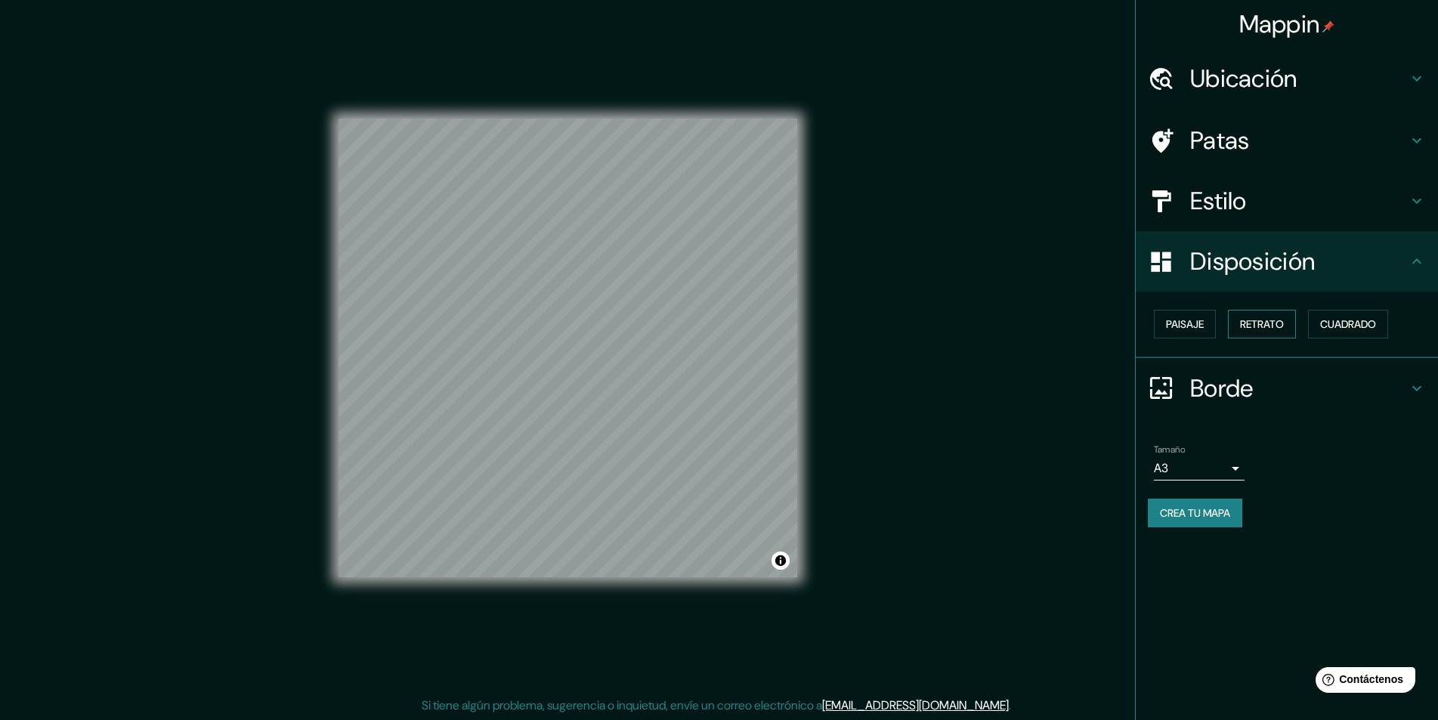
click at [1281, 330] on font "Retrato" at bounding box center [1262, 324] width 44 height 14
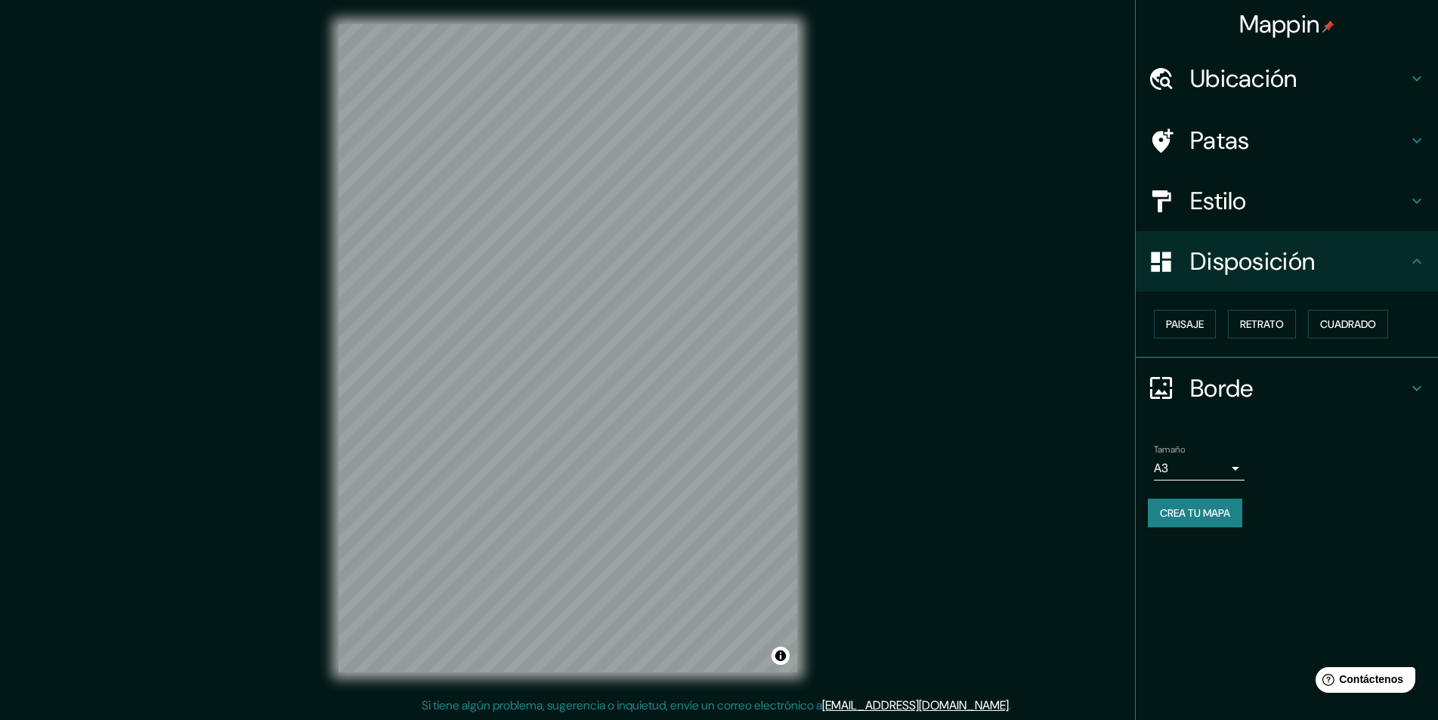
click at [808, 359] on div "© Mapbox © OpenStreetMap Improve this map" at bounding box center [567, 348] width 507 height 696
